Goal: Information Seeking & Learning: Check status

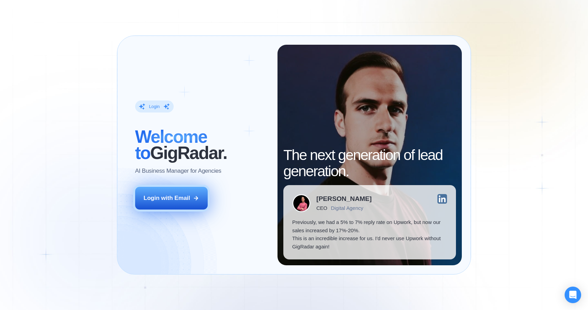
click at [190, 202] on button "Login with Email" at bounding box center [171, 198] width 73 height 23
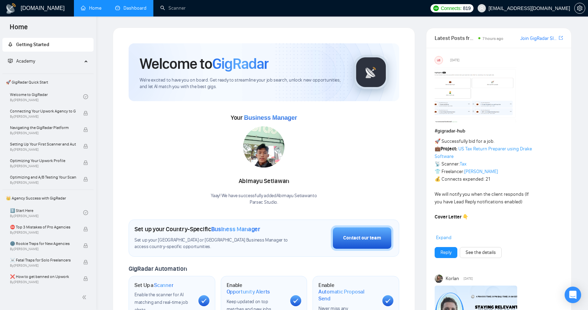
click at [129, 8] on link "Dashboard" at bounding box center [130, 8] width 31 height 6
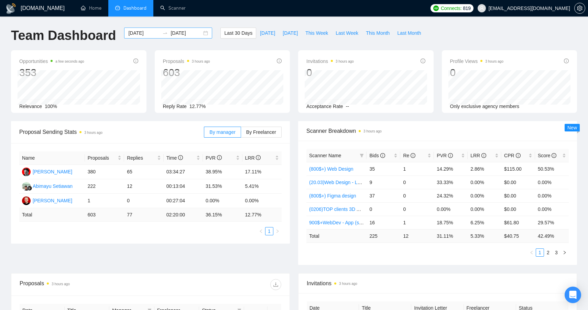
click at [198, 35] on div "2025-08-10 2025-09-09" at bounding box center [168, 33] width 88 height 11
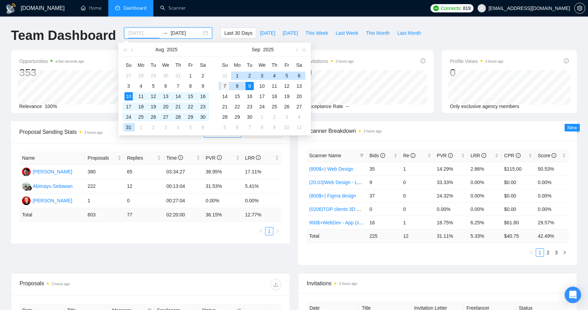
type input "2025-09-07"
click at [221, 86] on div "7" at bounding box center [225, 86] width 8 height 8
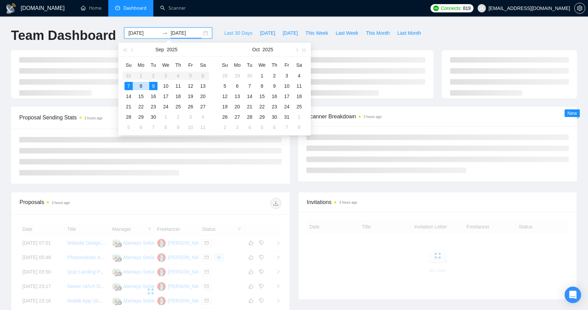
type input "2025-09-09"
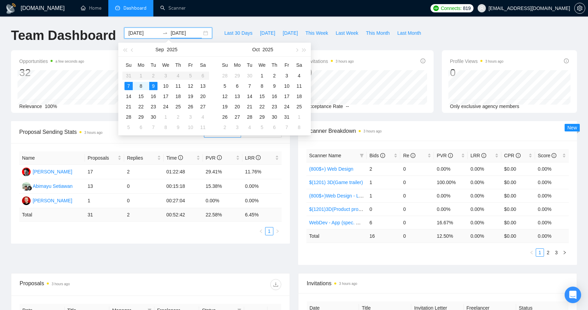
click at [219, 21] on div "GigRadar.io Home Dashboard Scanner Connects: 819 boykoyu55@gmail.com Team Dashb…" at bounding box center [294, 272] width 588 height 545
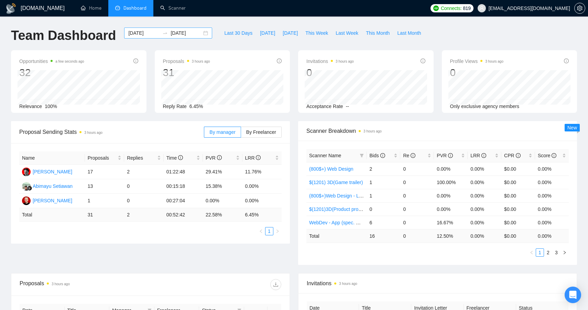
click at [199, 34] on div "2025-09-07 2025-09-09" at bounding box center [168, 33] width 88 height 11
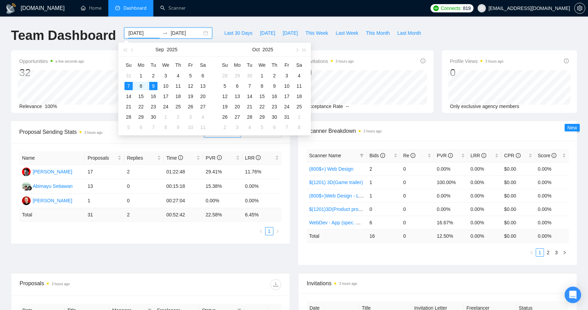
click at [203, 20] on div "GigRadar.io Home Dashboard Scanner Connects: 819 boykoyu55@gmail.com Team Dashb…" at bounding box center [294, 272] width 588 height 545
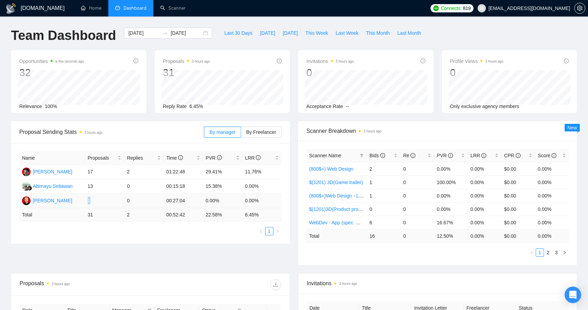
click at [87, 200] on td "1" at bounding box center [104, 201] width 39 height 14
click at [89, 200] on td "1" at bounding box center [104, 201] width 39 height 14
click at [124, 239] on div "Name Proposals Replies Time PVR LRR Volodymyr Hrynovets 17 2 01:22:48 29.41% 11…" at bounding box center [150, 193] width 279 height 100
click at [133, 203] on td "0" at bounding box center [143, 201] width 39 height 14
click at [256, 132] on span "By Freelancer" at bounding box center [261, 132] width 30 height 6
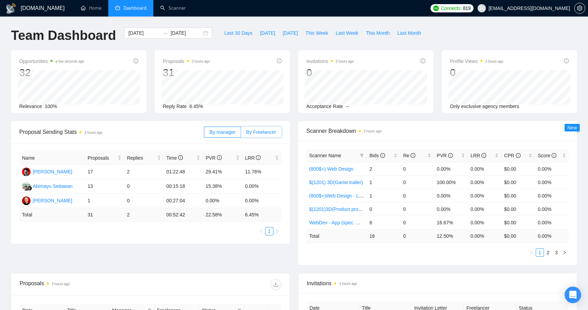
click at [241, 134] on input "By Freelancer" at bounding box center [241, 134] width 0 height 0
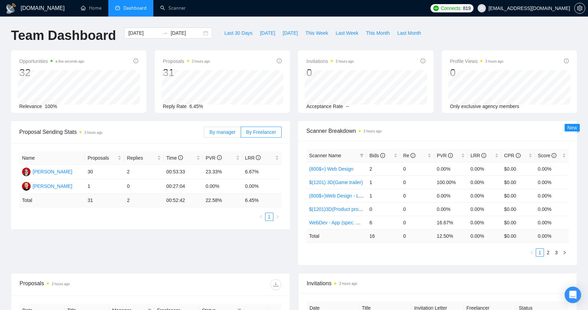
click at [220, 135] on label "By manager" at bounding box center [222, 132] width 37 height 11
click at [204, 134] on input "By manager" at bounding box center [204, 134] width 0 height 0
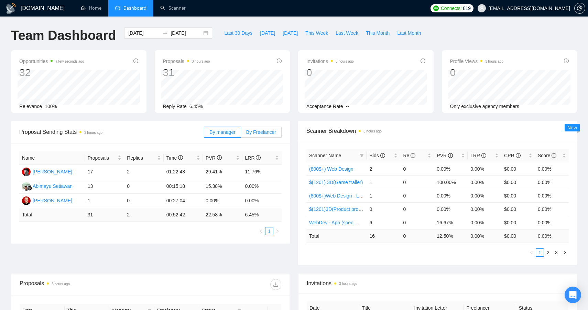
click at [257, 134] on span "By Freelancer" at bounding box center [261, 132] width 30 height 6
click at [241, 134] on input "By Freelancer" at bounding box center [241, 134] width 0 height 0
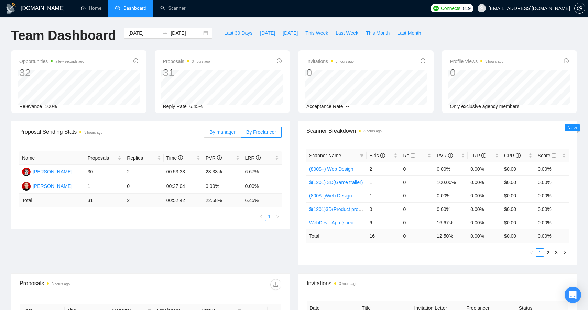
click at [223, 132] on span "By manager" at bounding box center [222, 132] width 26 height 6
click at [204, 134] on input "By manager" at bounding box center [204, 134] width 0 height 0
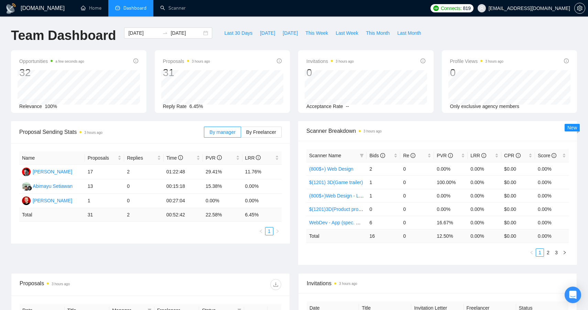
click at [300, 22] on div "GigRadar.io Home Dashboard Scanner Connects: 819 boykoyu55@gmail.com Team Dashb…" at bounding box center [294, 272] width 588 height 545
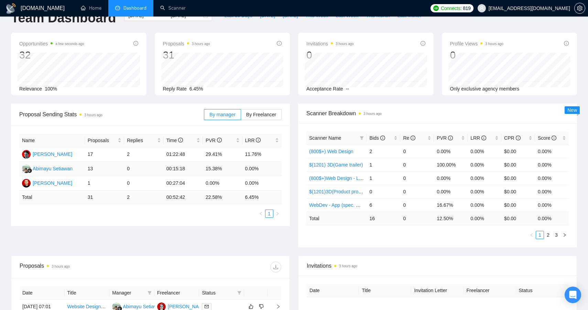
scroll to position [22, 0]
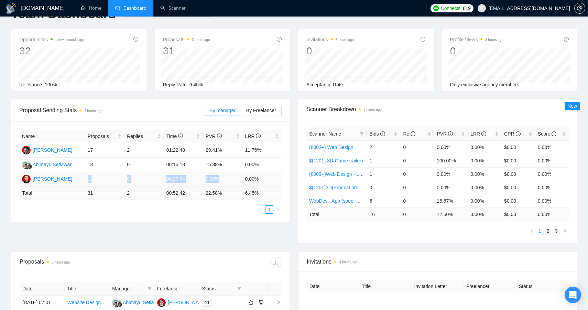
drag, startPoint x: 89, startPoint y: 177, endPoint x: 241, endPoint y: 178, distance: 152.3
click at [241, 178] on tr "Vlad Yarmoliuk 1 0 00:27:04 0.00% 0.00%" at bounding box center [150, 179] width 262 height 14
click at [241, 178] on td "0.00%" at bounding box center [222, 179] width 39 height 14
click at [293, 204] on div "Proposal Sending Stats 3 hours ago By manager By Freelancer Name Proposals Repl…" at bounding box center [150, 160] width 287 height 122
click at [291, 18] on div "Last 30 Days Today Yesterday This Week Last Week This Month Last Month" at bounding box center [322, 17] width 212 height 23
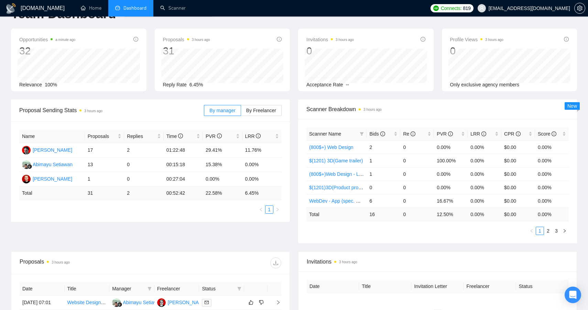
click at [296, 28] on div "Last 30 Days Today Yesterday This Week Last Week This Month Last Month" at bounding box center [322, 17] width 212 height 23
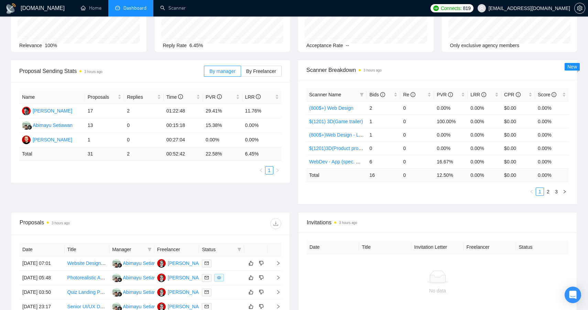
scroll to position [0, 0]
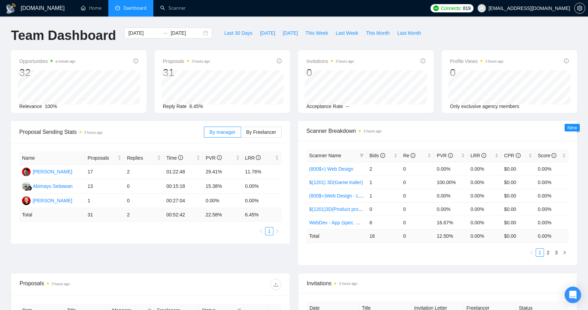
click at [296, 18] on div "GigRadar.io Home Dashboard Scanner Connects: 819 boykoyu55@gmail.com Team Dashb…" at bounding box center [294, 272] width 588 height 545
click at [295, 55] on div "Invitations 3 hours ago 0 2025-09-07 2025-09-07 0 Acceptance Rate --" at bounding box center [366, 81] width 144 height 63
click at [297, 55] on div "Invitations 3 hours ago 0 2025-09-07 2025-09-07 0 Acceptance Rate --" at bounding box center [366, 81] width 144 height 63
click at [292, 21] on div "GigRadar.io Home Dashboard Scanner Connects: 819 boykoyu55@gmail.com Team Dashb…" at bounding box center [294, 272] width 588 height 545
